Goal: Task Accomplishment & Management: Manage account settings

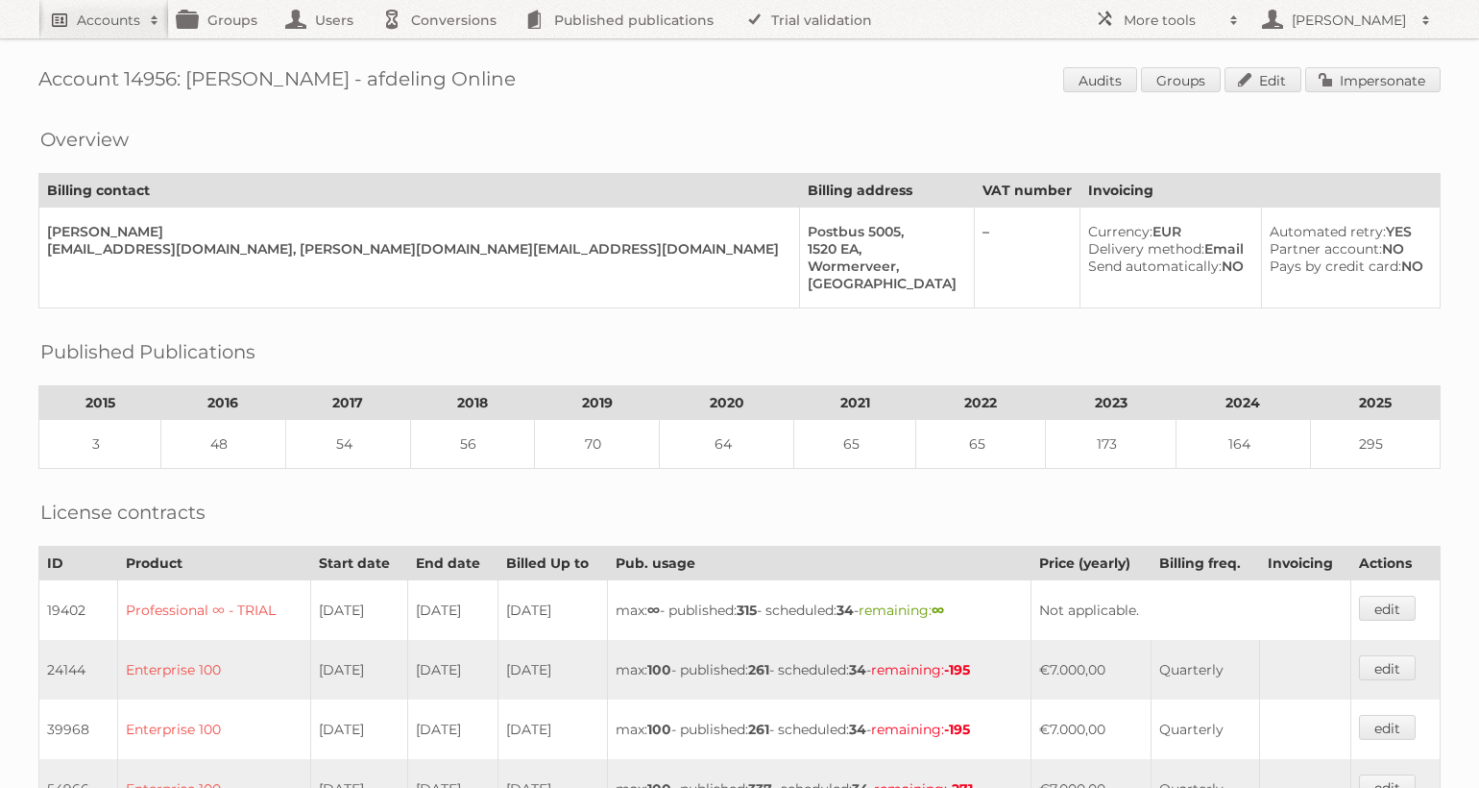
click at [103, 23] on h2 "Accounts" at bounding box center [108, 20] width 63 height 19
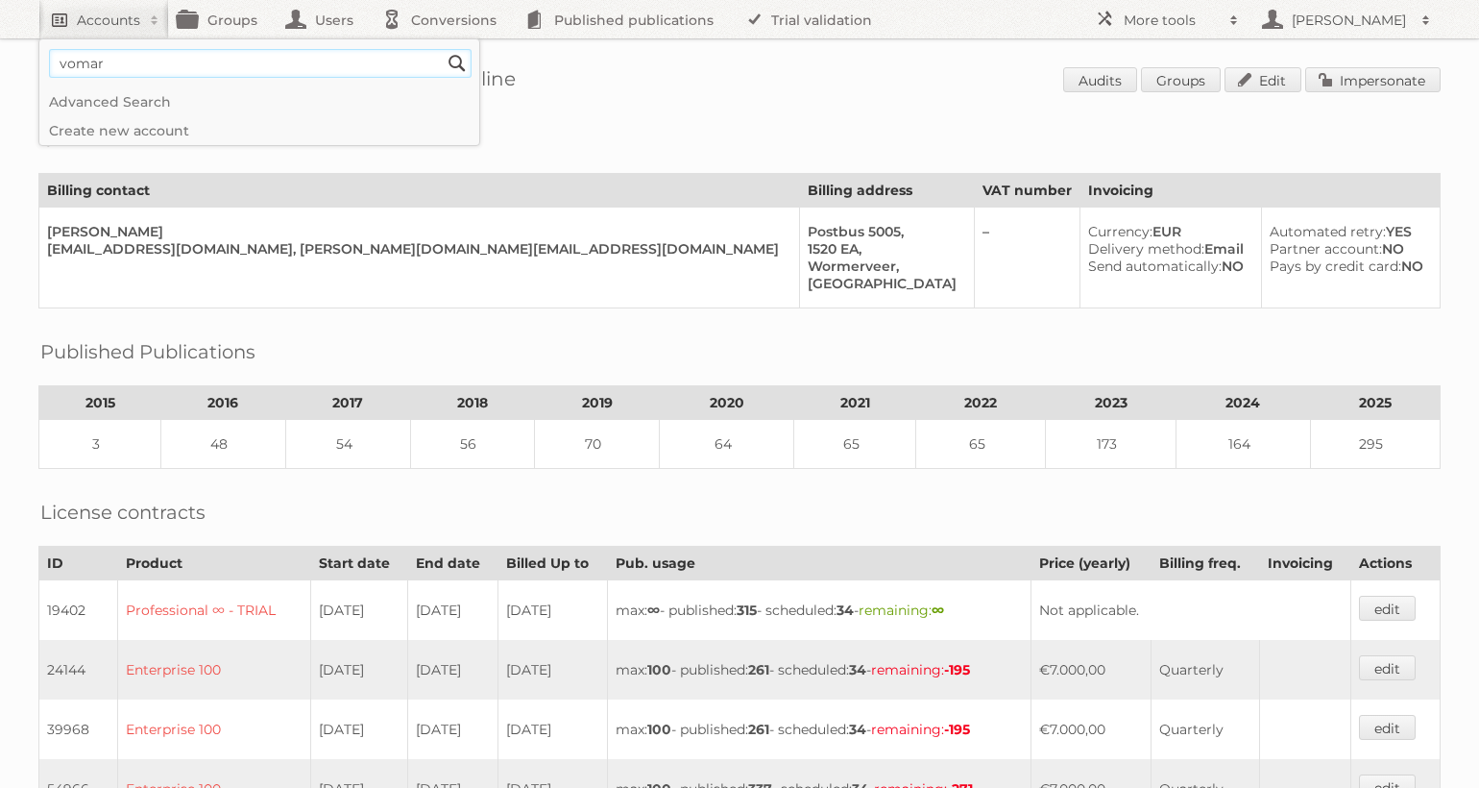
type input"] "vomar"
click at [443, 49] on input "Search" at bounding box center [457, 63] width 29 height 29
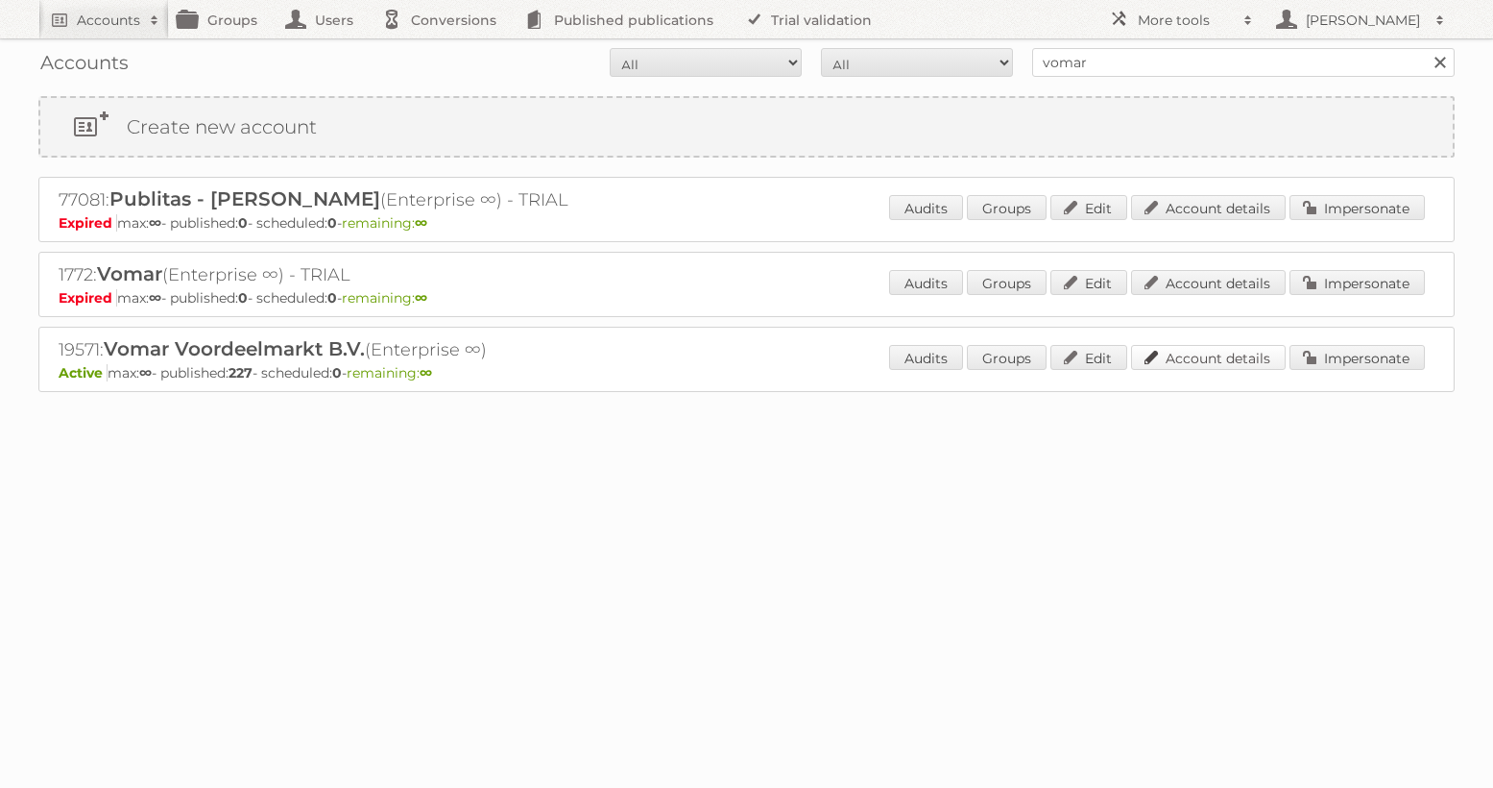
click at [1234, 364] on link "Account details" at bounding box center [1208, 357] width 155 height 25
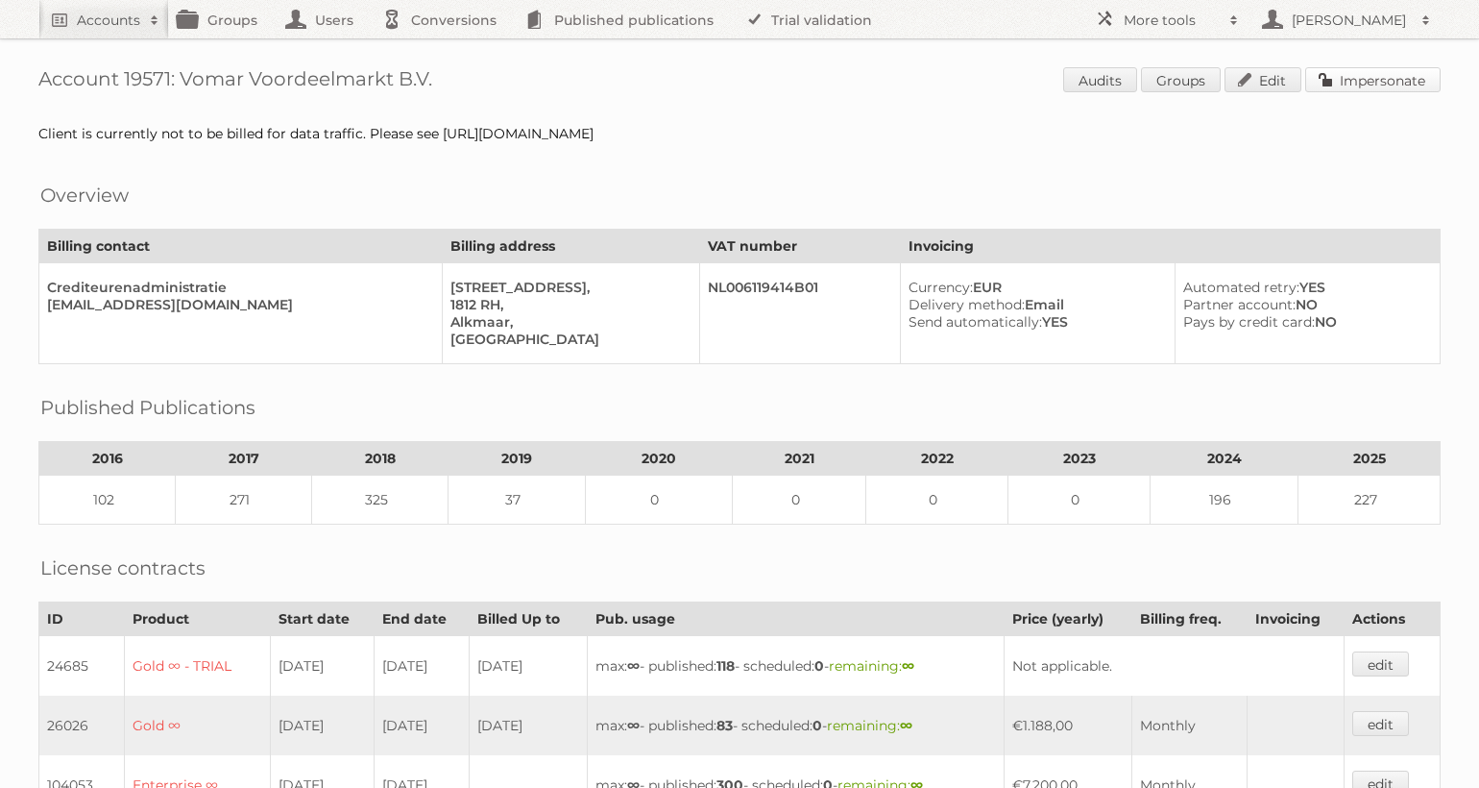
click at [1336, 80] on link "Impersonate" at bounding box center [1372, 79] width 135 height 25
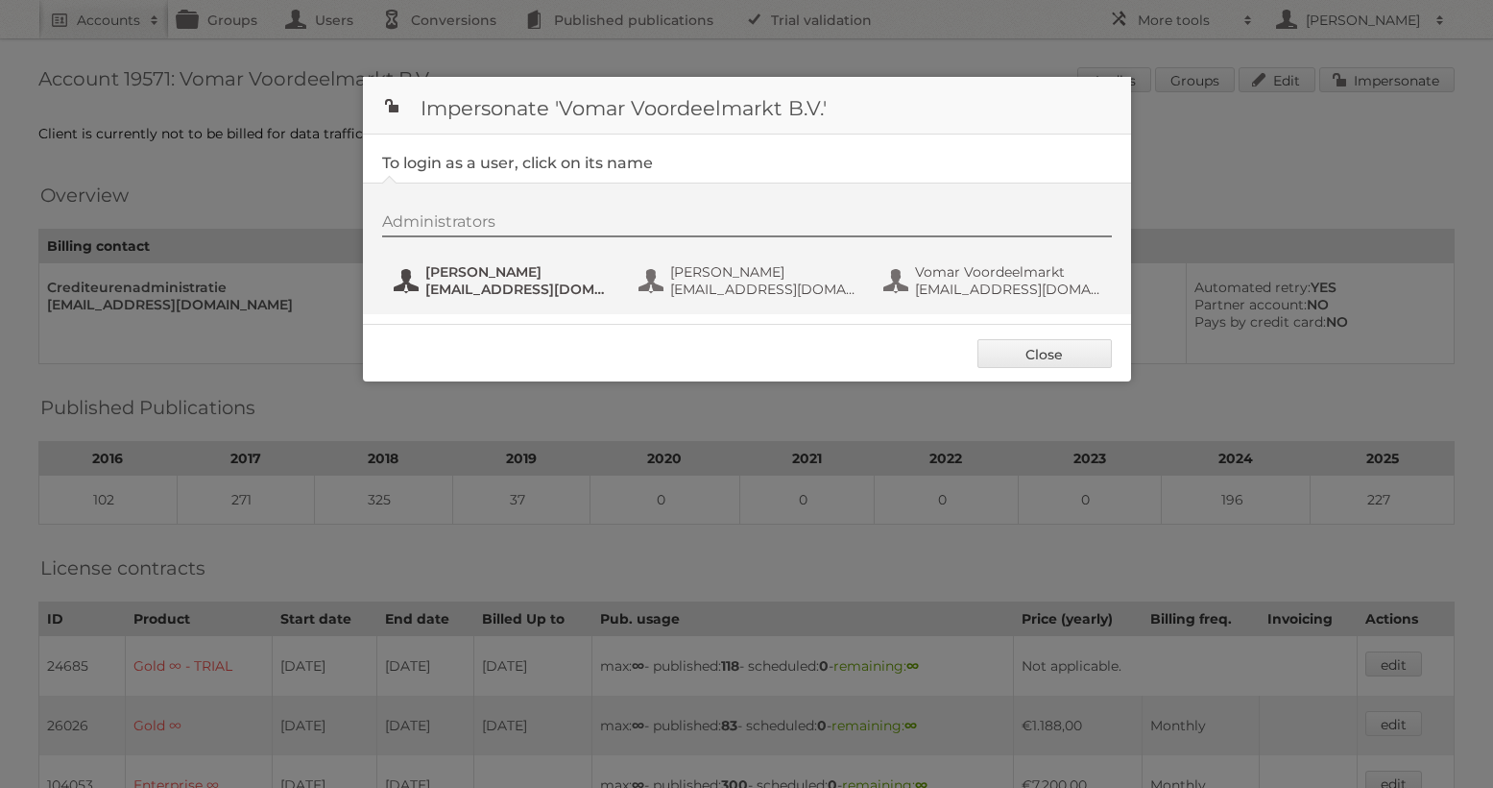
click at [444, 274] on span "[PERSON_NAME]" at bounding box center [518, 271] width 186 height 17
